Goal: Information Seeking & Learning: Learn about a topic

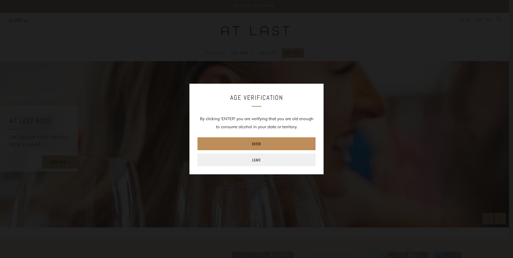
click at [245, 144] on link "Enter" at bounding box center [257, 143] width 118 height 13
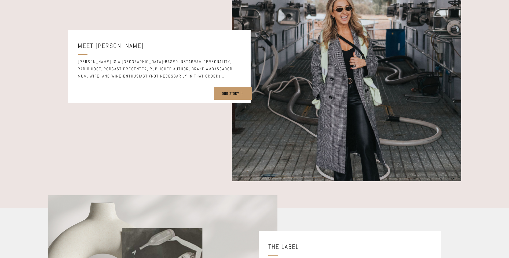
scroll to position [215, 0]
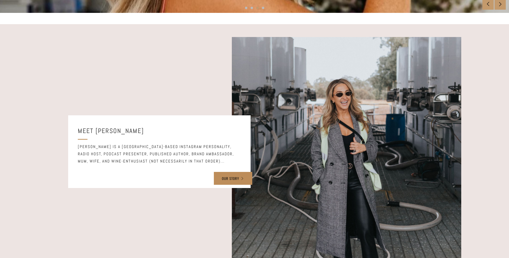
click at [225, 174] on link "OUR STORY" at bounding box center [233, 178] width 38 height 13
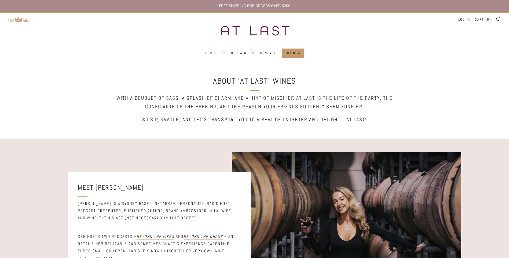
click at [214, 53] on link "Our Story" at bounding box center [215, 53] width 20 height 9
click at [239, 52] on link "Our Wine" at bounding box center [242, 53] width 23 height 9
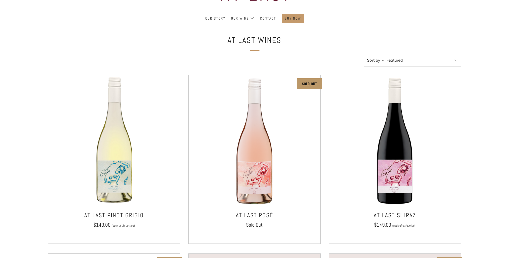
scroll to position [81, 0]
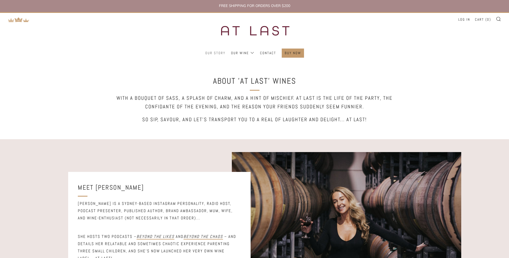
click at [219, 52] on link "Our Story" at bounding box center [215, 53] width 20 height 9
